Goal: Navigation & Orientation: Find specific page/section

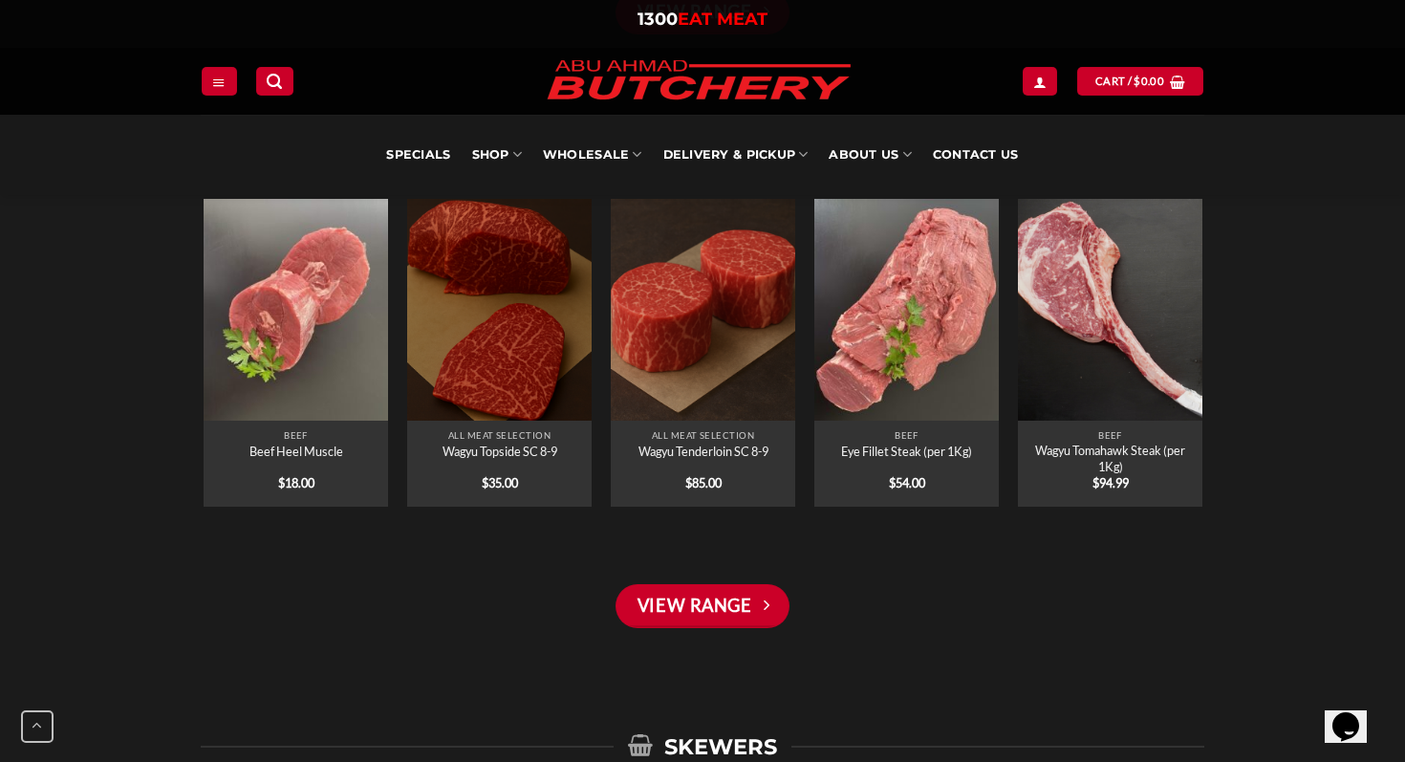
scroll to position [1917, 0]
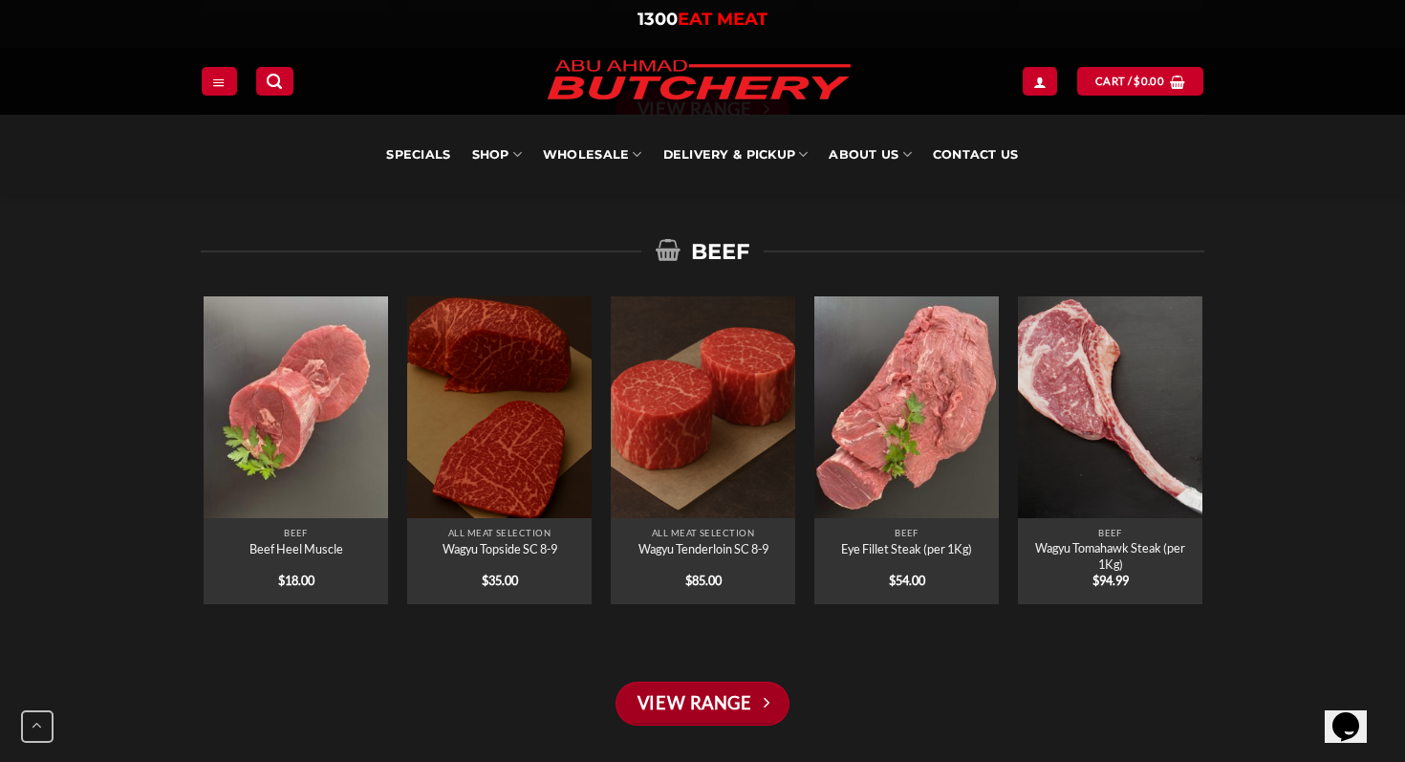
click at [737, 697] on link "View Range" at bounding box center [703, 704] width 174 height 44
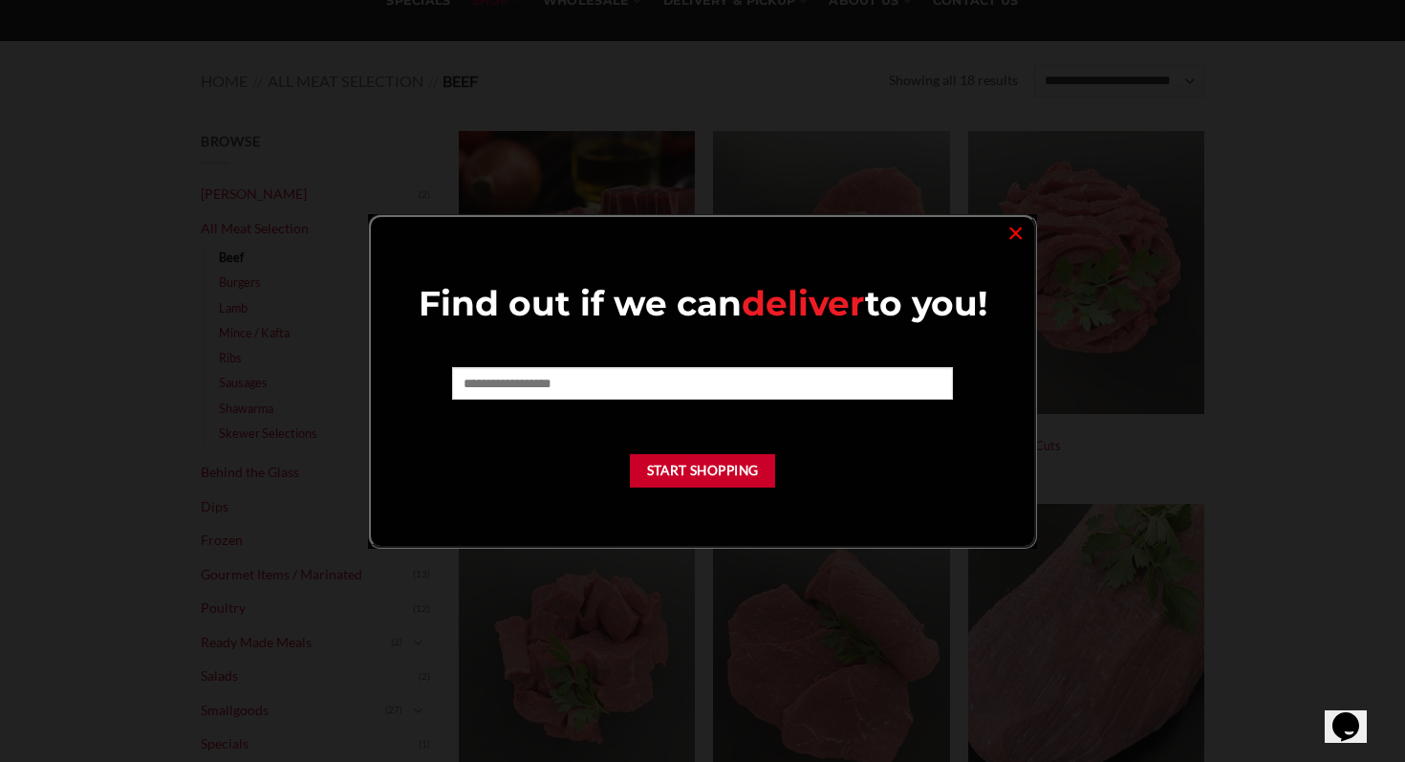
scroll to position [201, 0]
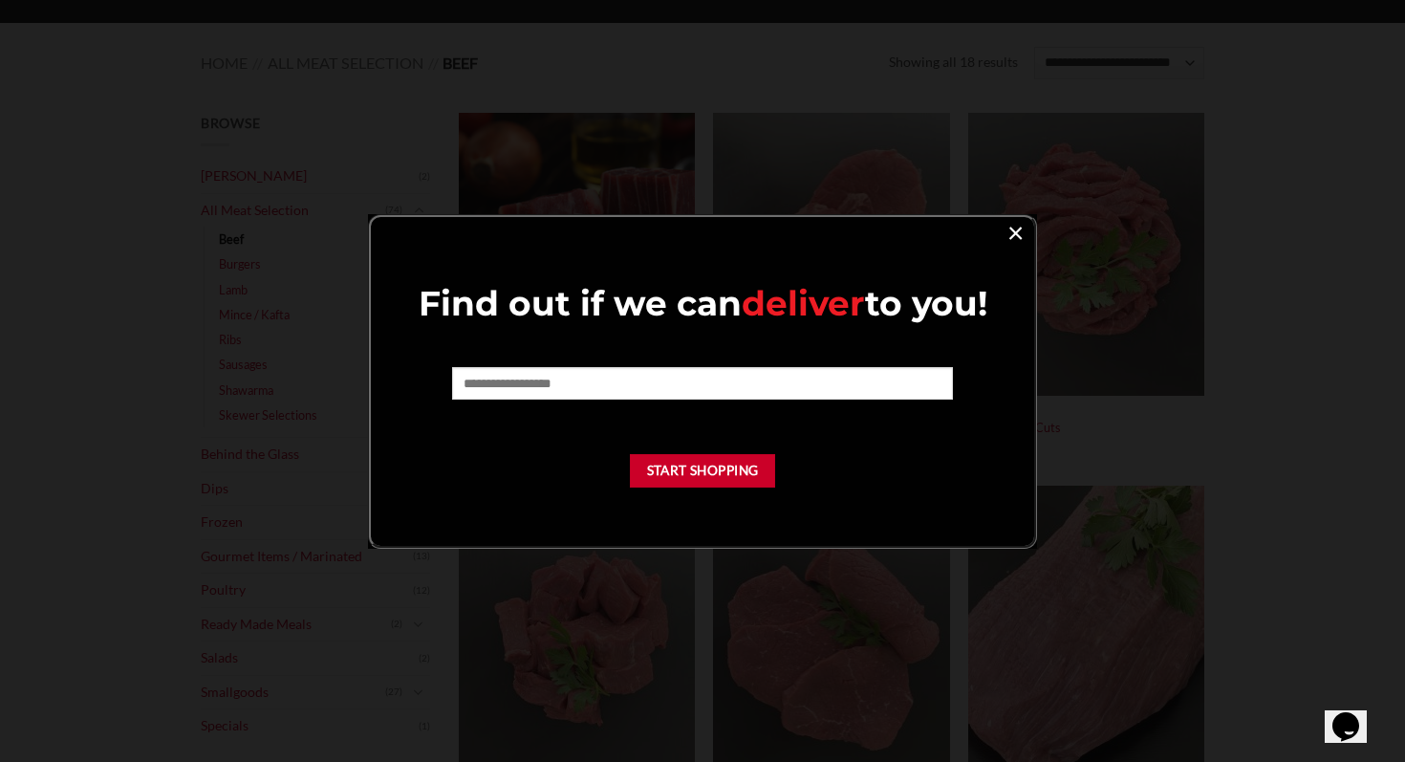
click at [1020, 234] on link "×" at bounding box center [1016, 232] width 28 height 26
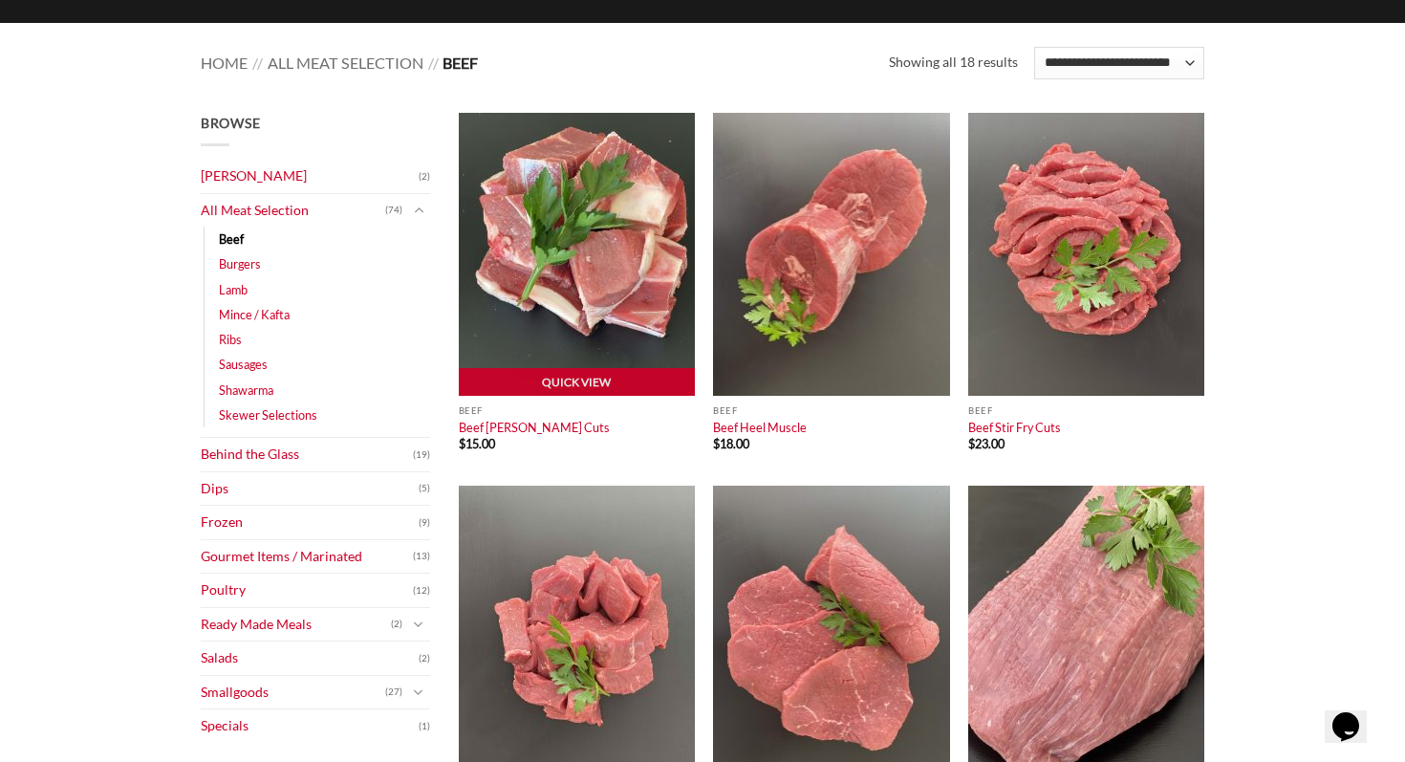
scroll to position [0, 0]
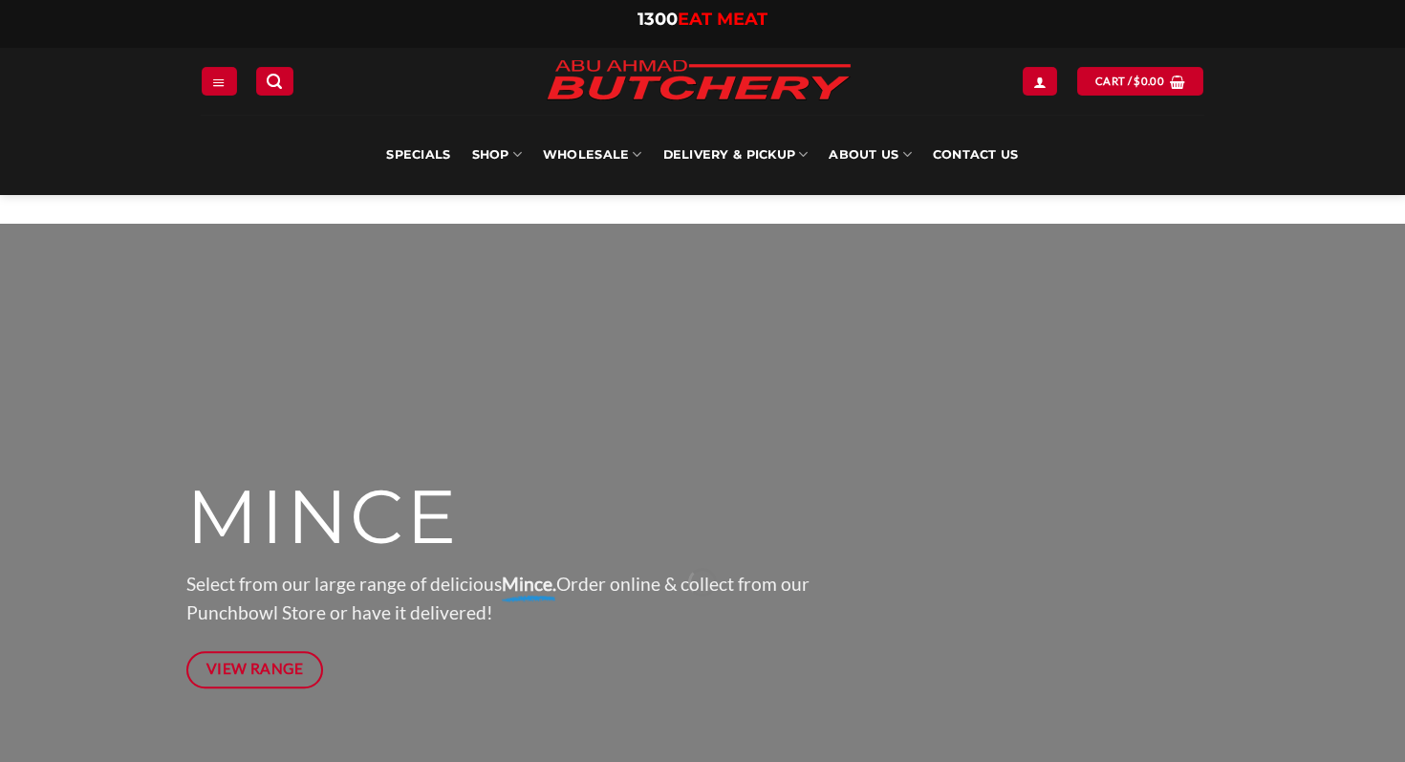
scroll to position [1917, 0]
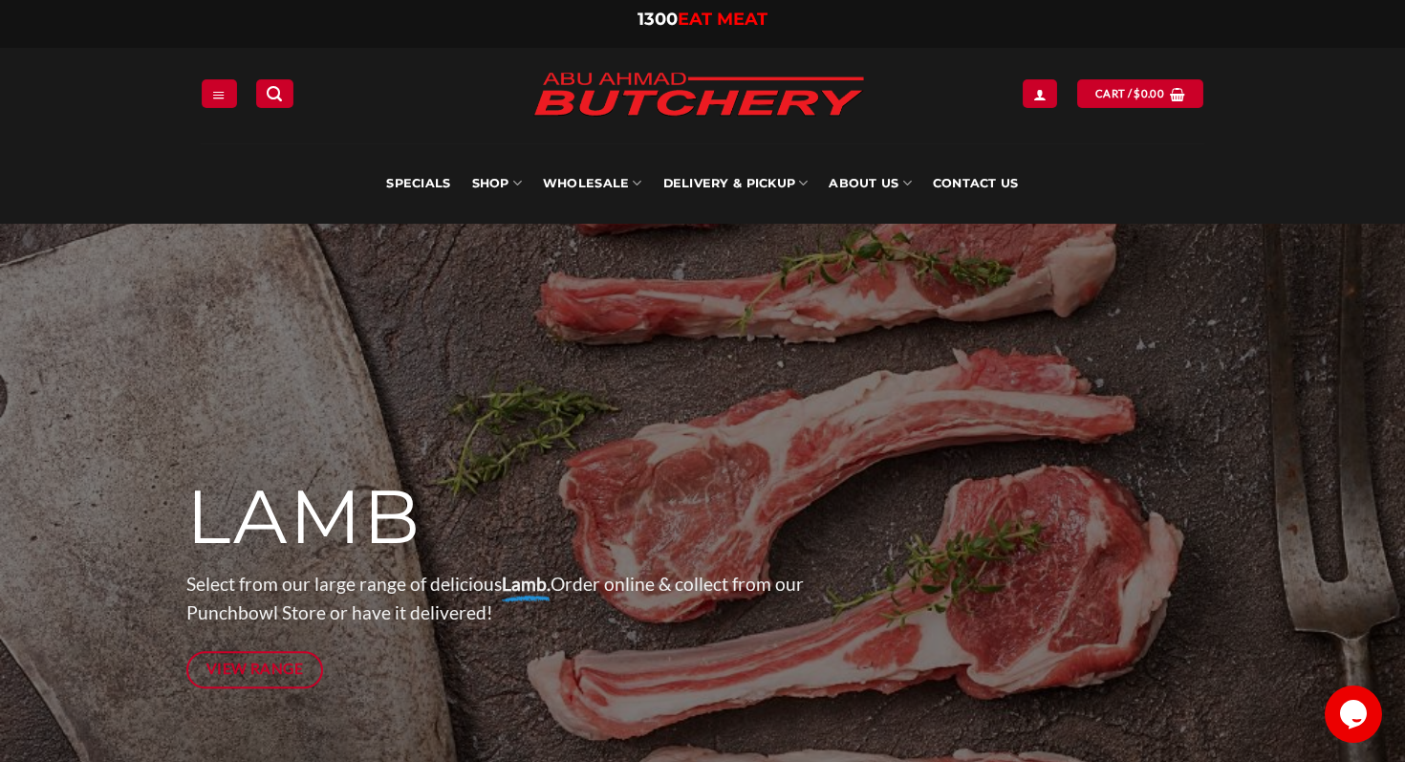
click at [707, 23] on span "EAT MEAT" at bounding box center [723, 19] width 90 height 21
